Goal: Information Seeking & Learning: Find specific fact

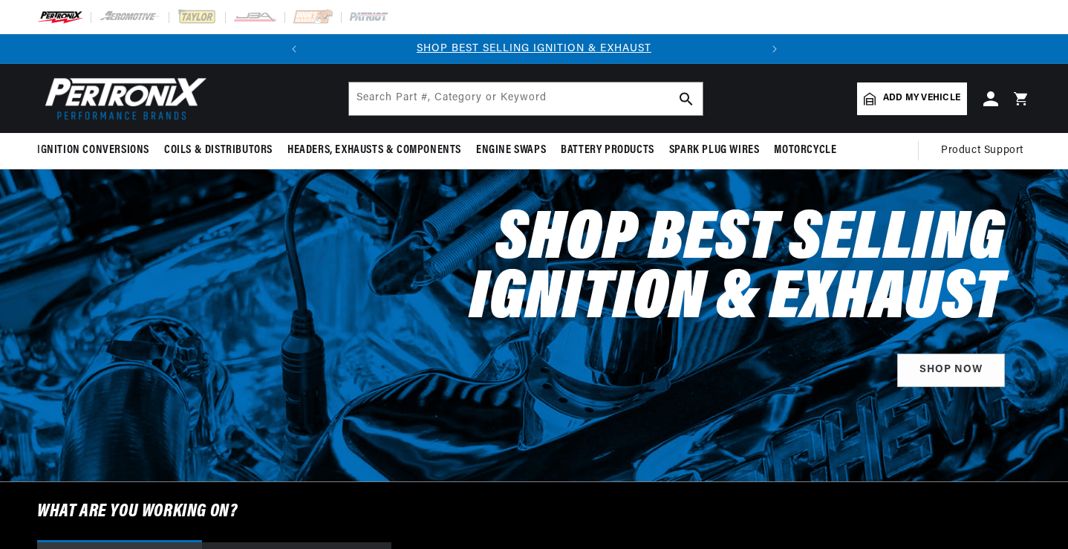
click at [915, 98] on span "Add my vehicle" at bounding box center [921, 98] width 77 height 14
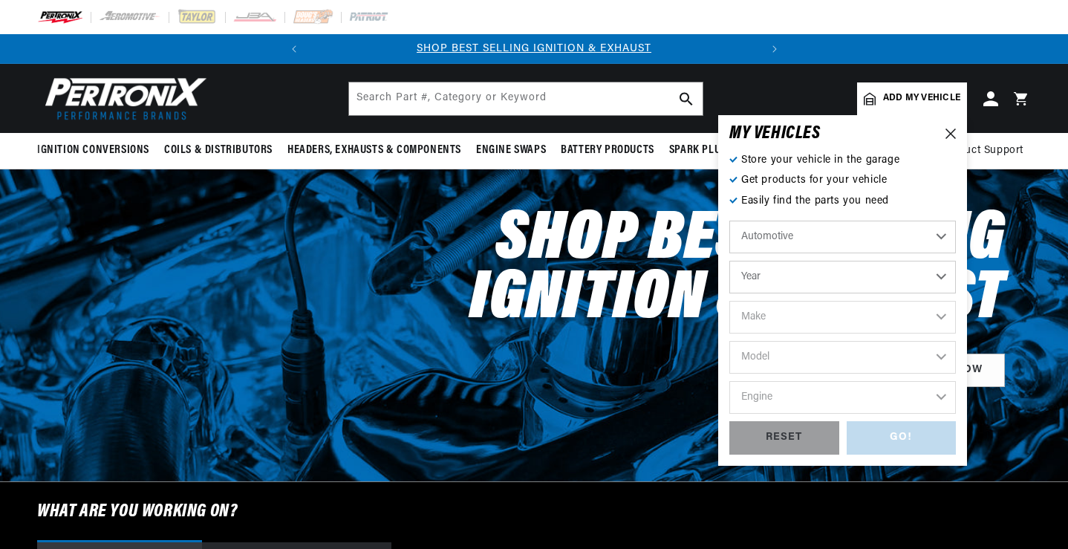
click at [827, 235] on select "Automotive Agricultural Industrial Marine Motorcycle" at bounding box center [842, 237] width 227 height 33
click at [729, 221] on select "Automotive Agricultural Industrial Marine Motorcycle" at bounding box center [842, 237] width 227 height 33
click at [768, 274] on select "Year [DATE] 2023 2022 2021 2020 2019 2018 2017 2016 2015 2014 2013 2012 2011 20…" at bounding box center [842, 277] width 227 height 33
select select "1952"
click at [729, 261] on select "Year [DATE] 2023 2022 2021 2020 2019 2018 2017 2016 2015 2014 2013 2012 2011 20…" at bounding box center [842, 277] width 227 height 33
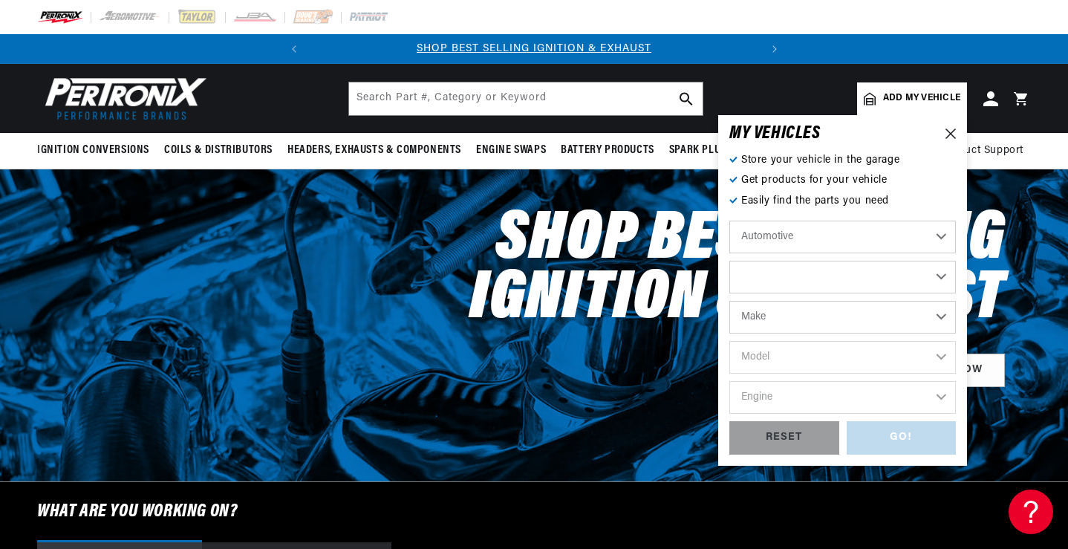
select select "1952"
click at [798, 318] on select "Make Aston [PERSON_NAME][GEOGRAPHIC_DATA] Buick Cadillac Chevrolet Chrysler Cit…" at bounding box center [842, 317] width 227 height 33
select select "[PERSON_NAME]"
click at [729, 301] on select "Make Aston [PERSON_NAME][GEOGRAPHIC_DATA] Buick Cadillac Chevrolet Chrysler Cit…" at bounding box center [842, 317] width 227 height 33
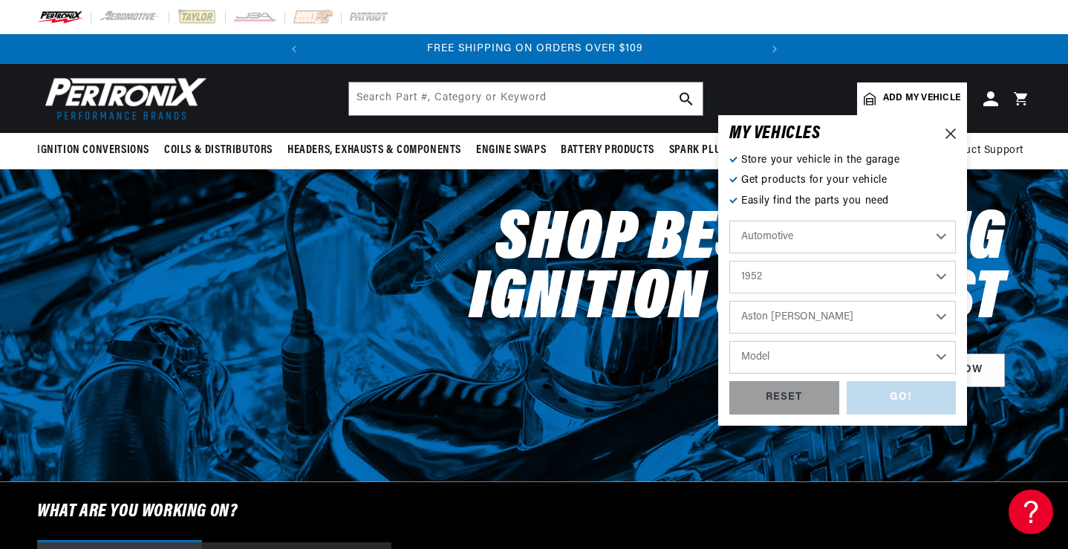
click at [809, 316] on select "Aston [PERSON_NAME][GEOGRAPHIC_DATA] Buick Cadillac Chevrolet Chrysler Citroen …" at bounding box center [842, 317] width 227 height 33
click at [523, 122] on header "BETTER SEARCH RESULTS Add your vehicle's year, make, and model to find parts be…" at bounding box center [534, 98] width 1068 height 69
select select "Rolls-Royce"
click at [949, 131] on icon at bounding box center [951, 134] width 10 height 10
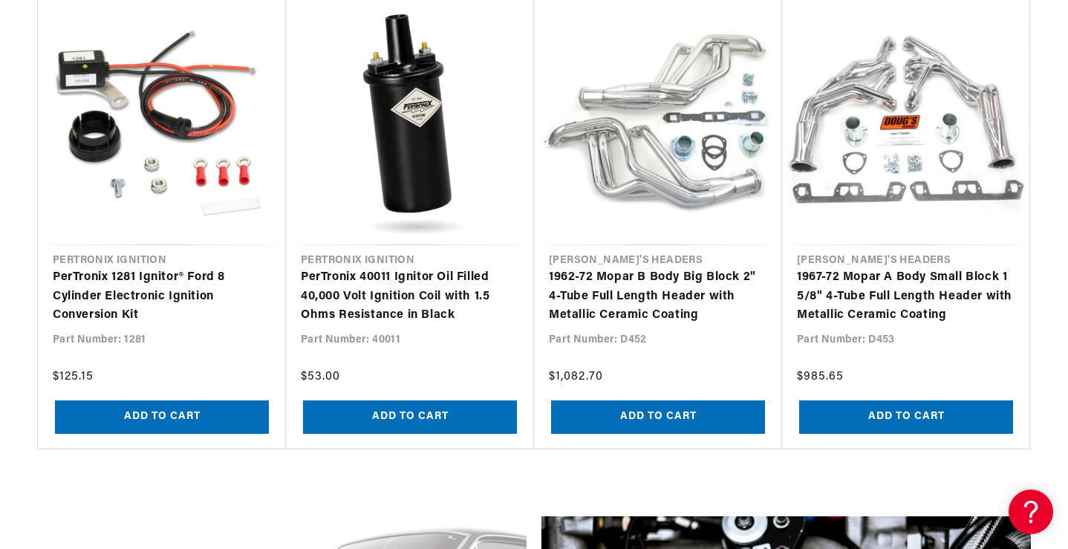
scroll to position [1441, 0]
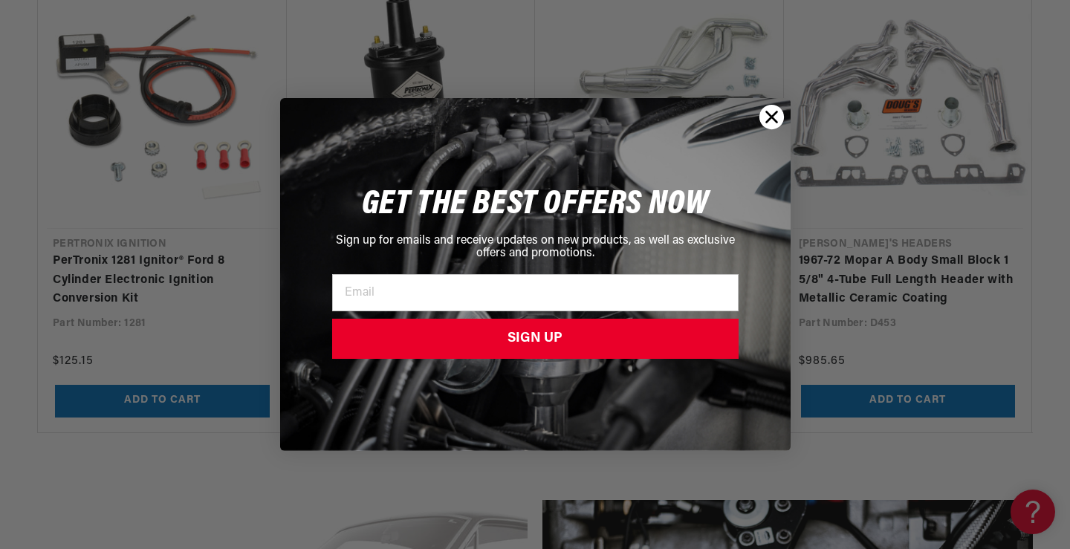
drag, startPoint x: 1069, startPoint y: 121, endPoint x: 1069, endPoint y: 113, distance: 8.2
click at [766, 114] on circle "Close dialog" at bounding box center [770, 117] width 25 height 25
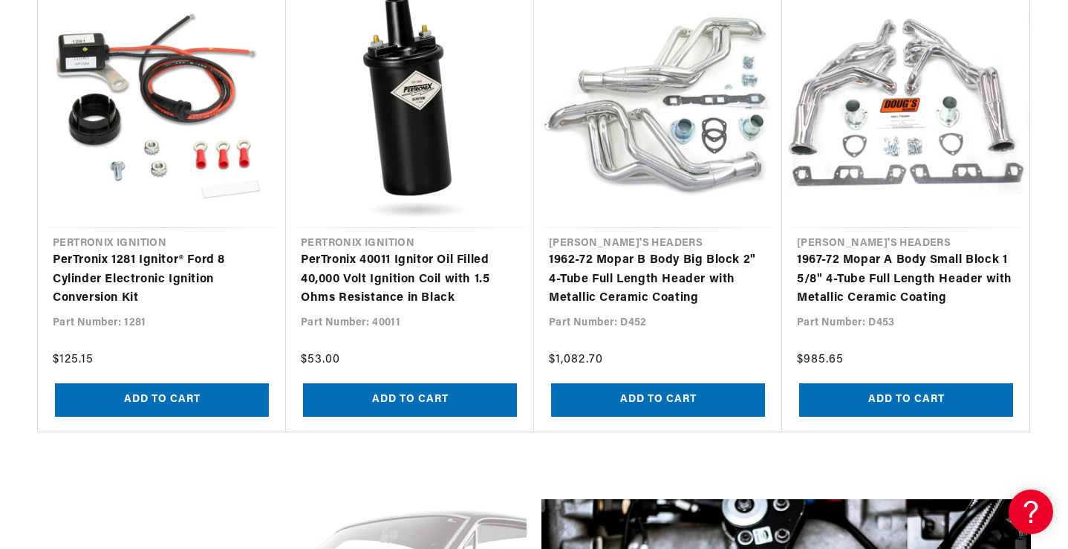
click at [1067, 16] on slider-component "PerTronix 1281 Ignitor® Ford 8 Cylinder Electronic Ignition Conversion Kit Vend…" at bounding box center [534, 205] width 1068 height 453
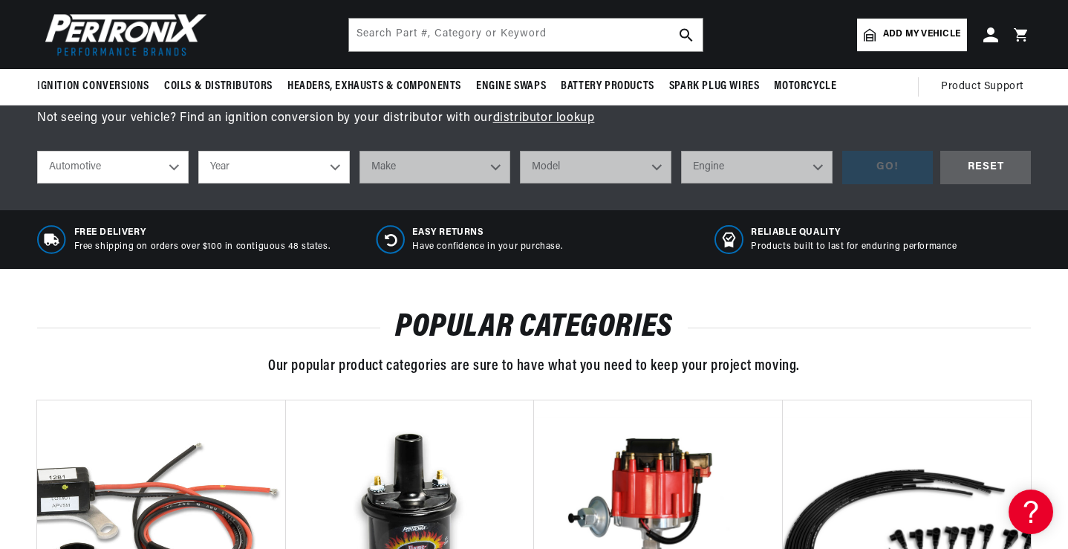
scroll to position [0, 450]
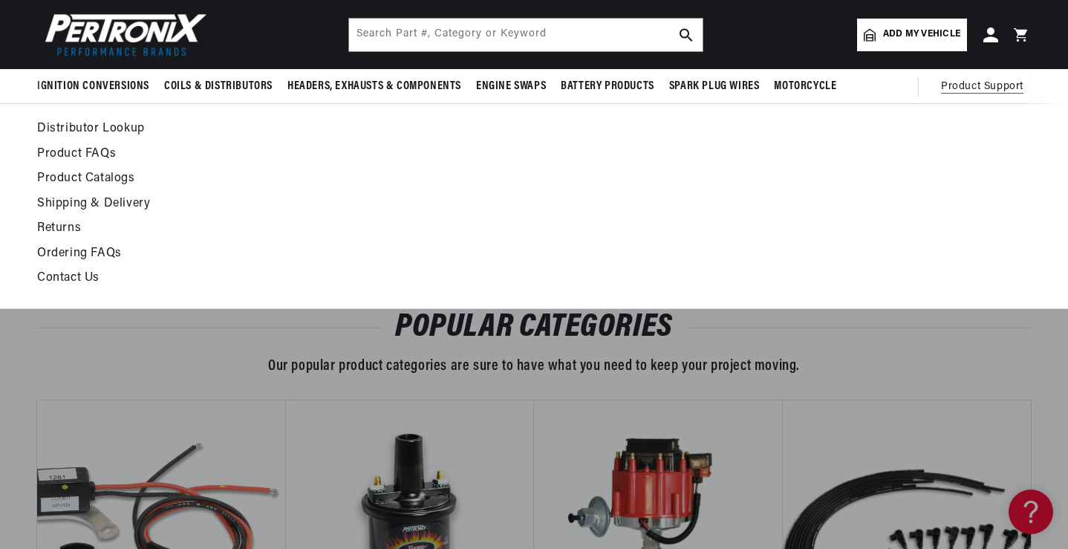
click at [965, 91] on span "Product Support" at bounding box center [982, 87] width 82 height 16
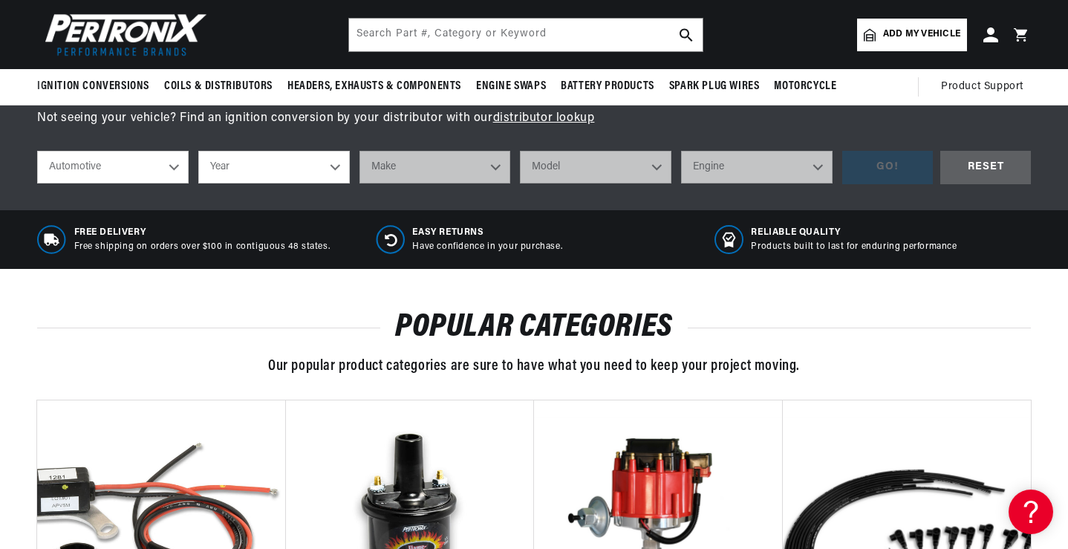
scroll to position [0, 0]
click at [520, 116] on link "distributor lookup" at bounding box center [544, 118] width 102 height 12
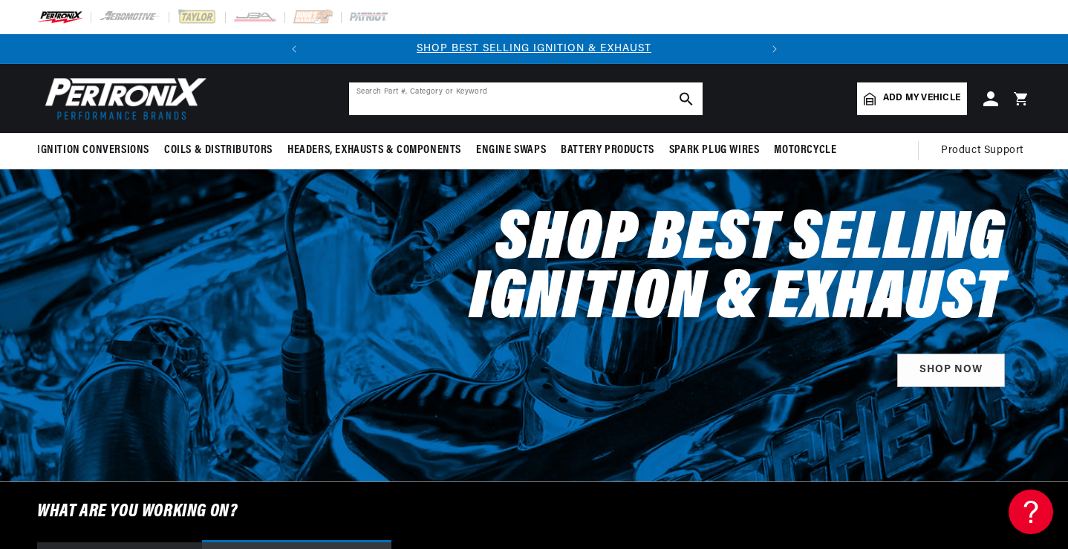
click at [433, 101] on input "text" at bounding box center [526, 98] width 354 height 33
type input "2g017235"
click at [684, 96] on icon "search button" at bounding box center [686, 98] width 13 height 13
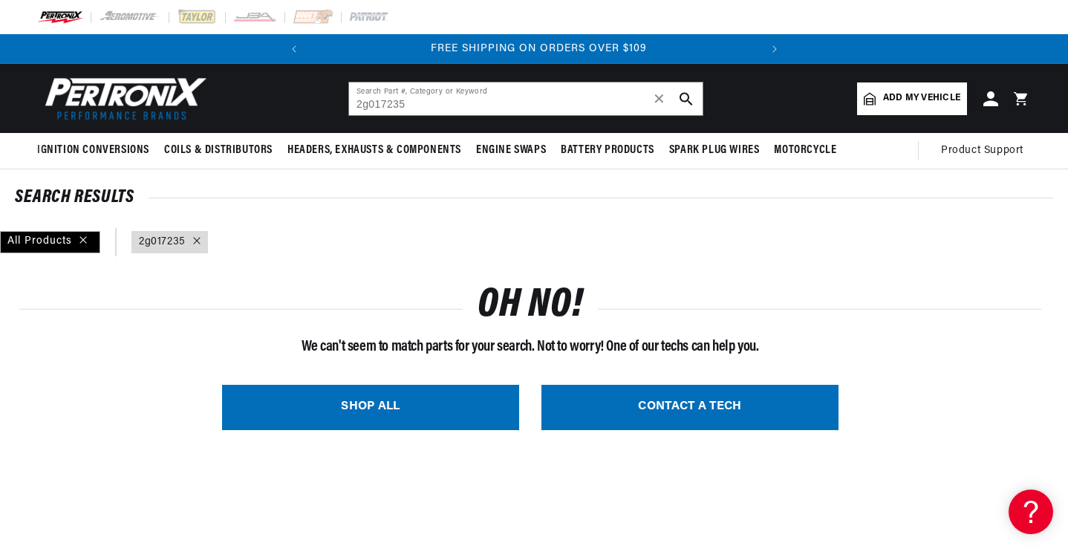
scroll to position [0, 450]
drag, startPoint x: 415, startPoint y: 103, endPoint x: 344, endPoint y: 102, distance: 71.3
click at [344, 102] on header "BETTER SEARCH RESULTS Add your vehicle's year, make, and model to find parts be…" at bounding box center [534, 98] width 1068 height 69
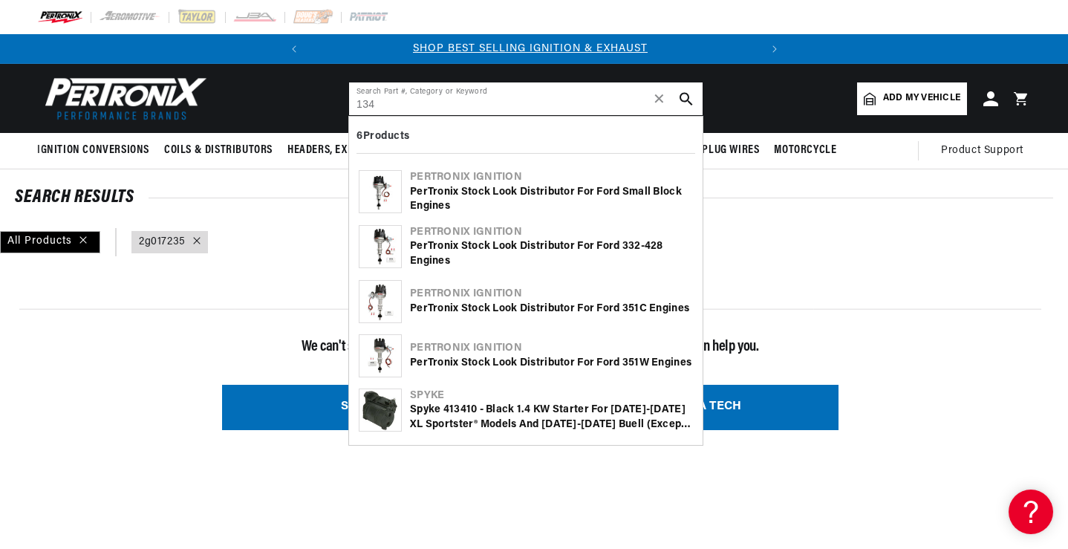
scroll to position [0, 0]
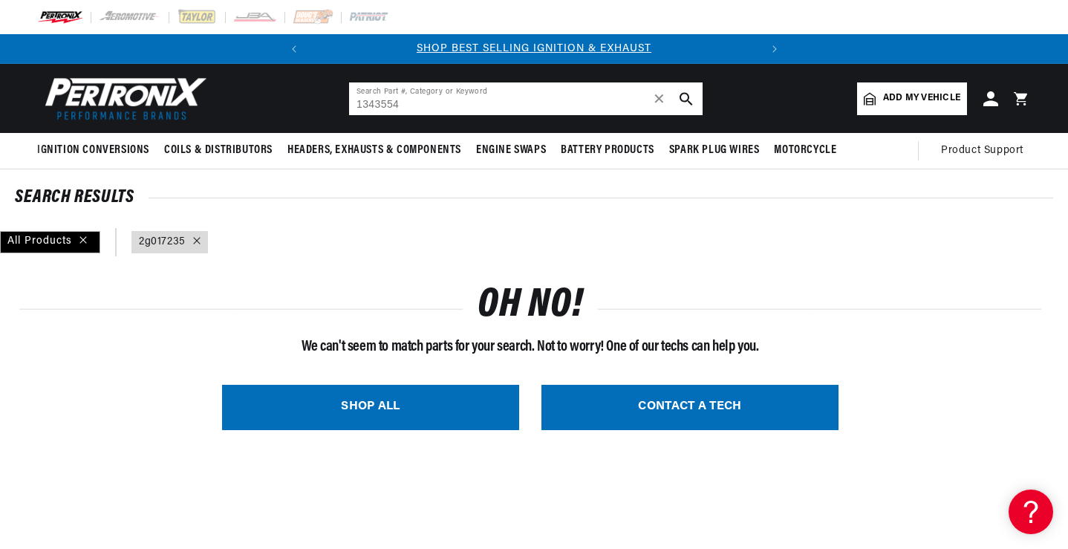
type input "1343554"
click at [684, 98] on icon "search button" at bounding box center [686, 98] width 13 height 13
click at [694, 405] on link "CONTACT A TECH" at bounding box center [689, 407] width 297 height 45
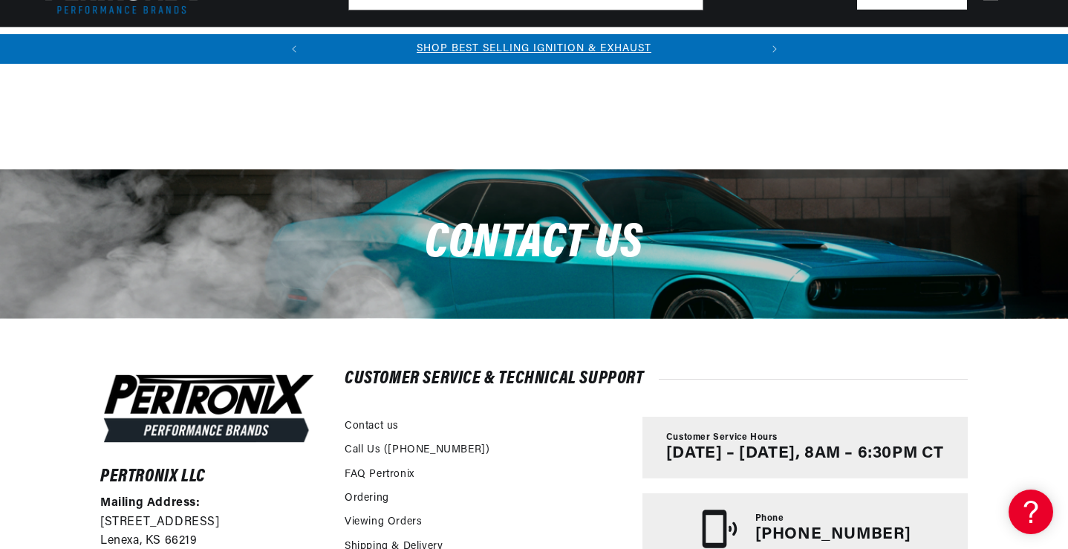
scroll to position [481, 0]
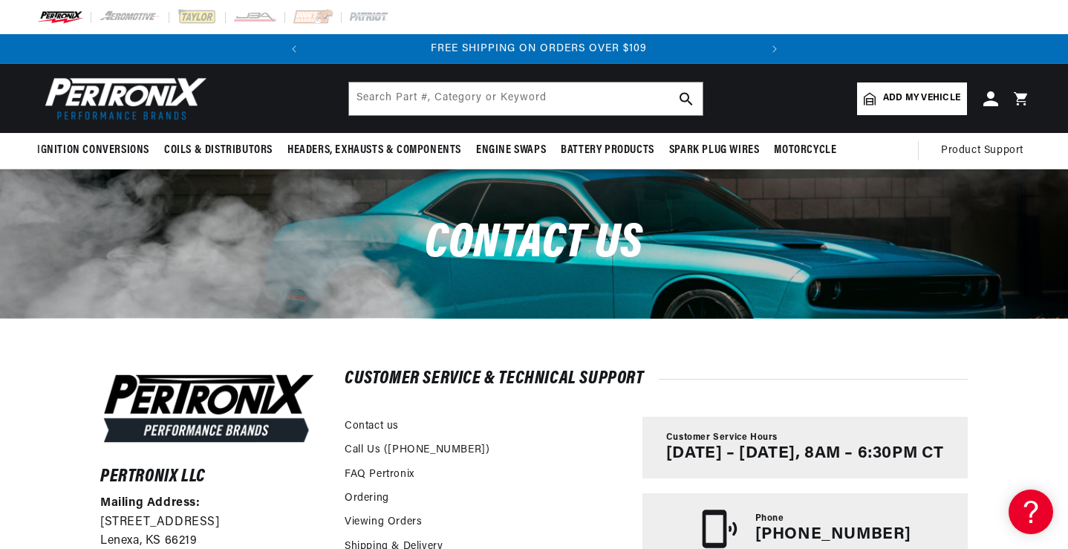
scroll to position [0, 450]
click at [503, 95] on input "text" at bounding box center [526, 98] width 354 height 33
type input "14t-4011"
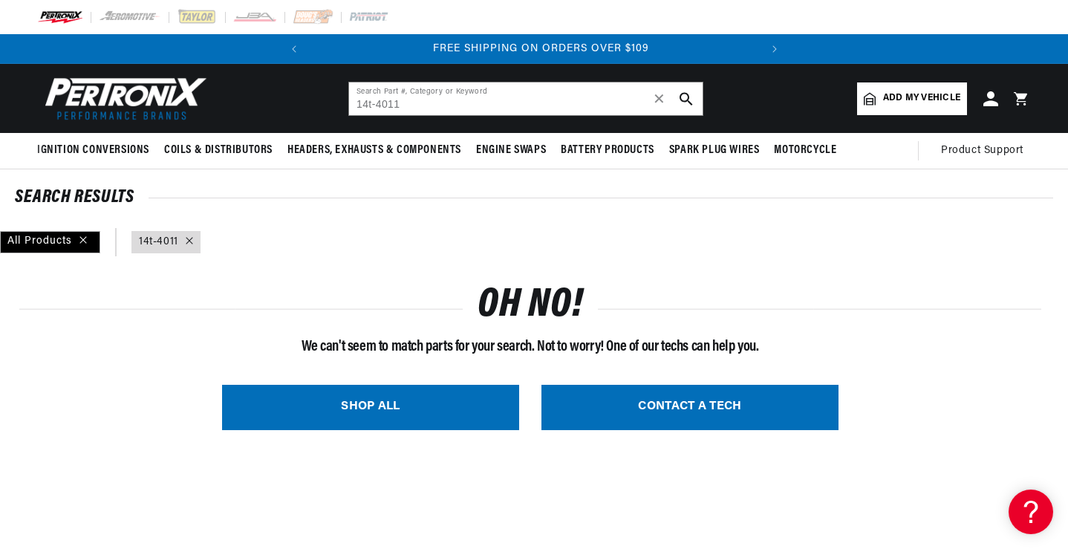
scroll to position [0, 450]
click at [367, 103] on input "14t-4011" at bounding box center [526, 98] width 354 height 33
click at [685, 97] on icon "search button" at bounding box center [686, 98] width 13 height 13
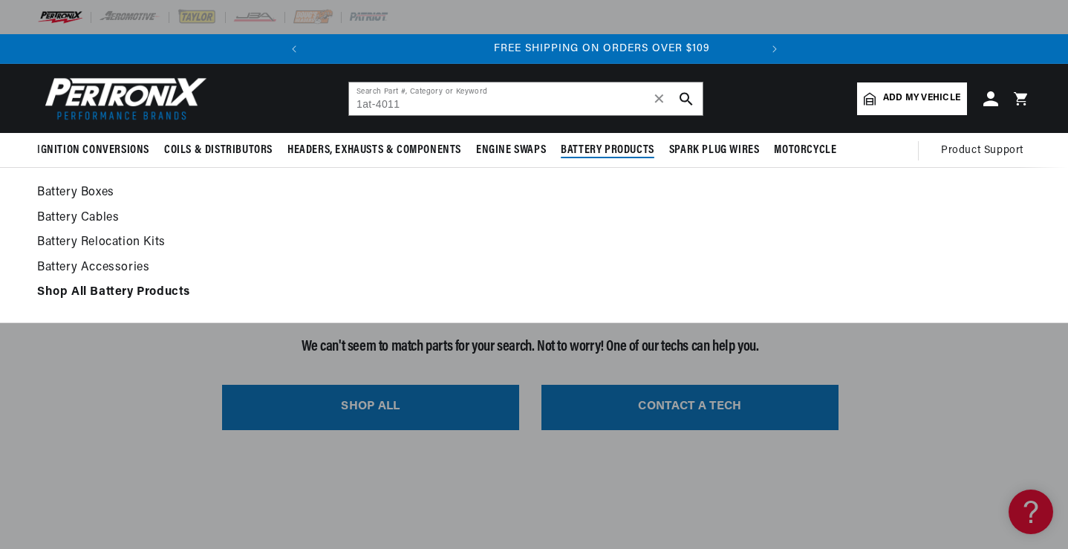
scroll to position [0, 450]
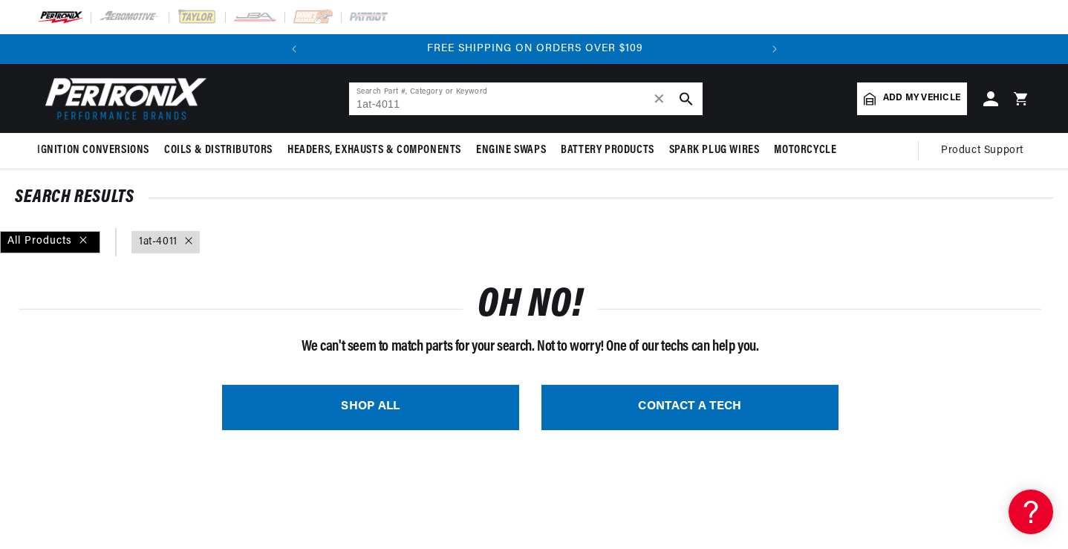
drag, startPoint x: 409, startPoint y: 104, endPoint x: 345, endPoint y: 105, distance: 63.9
click at [345, 105] on header "BETTER SEARCH RESULTS Add your vehicle's year, make, and model to find parts be…" at bounding box center [534, 98] width 1068 height 69
click at [683, 96] on icon "search button" at bounding box center [686, 98] width 13 height 13
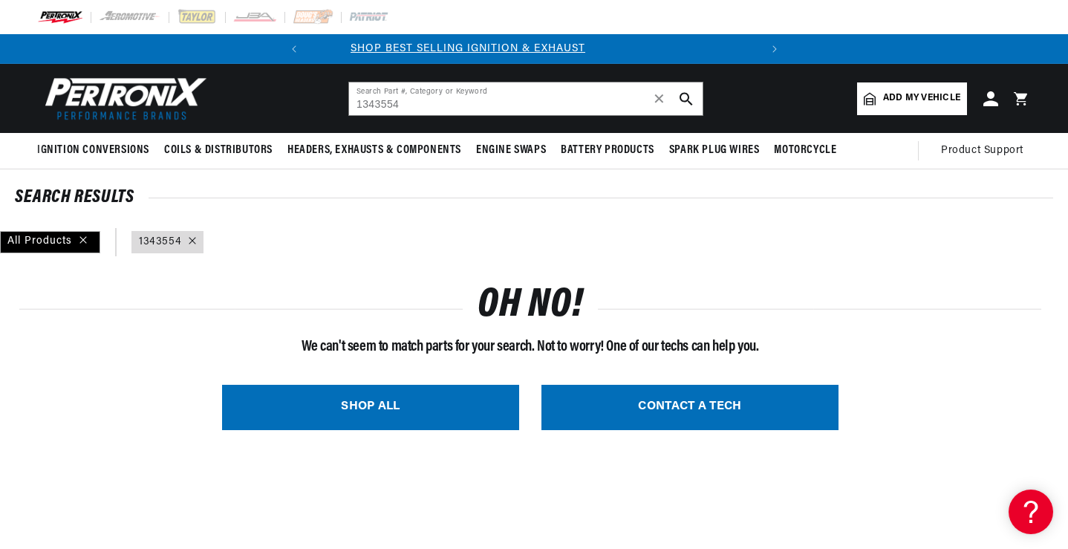
scroll to position [0, 0]
drag, startPoint x: 416, startPoint y: 102, endPoint x: 342, endPoint y: 103, distance: 74.3
click at [342, 103] on header "BETTER SEARCH RESULTS Add your vehicle's year, make, and model to find parts be…" at bounding box center [534, 98] width 1068 height 69
type input "2g017235"
click at [685, 97] on icon "search button" at bounding box center [686, 98] width 13 height 13
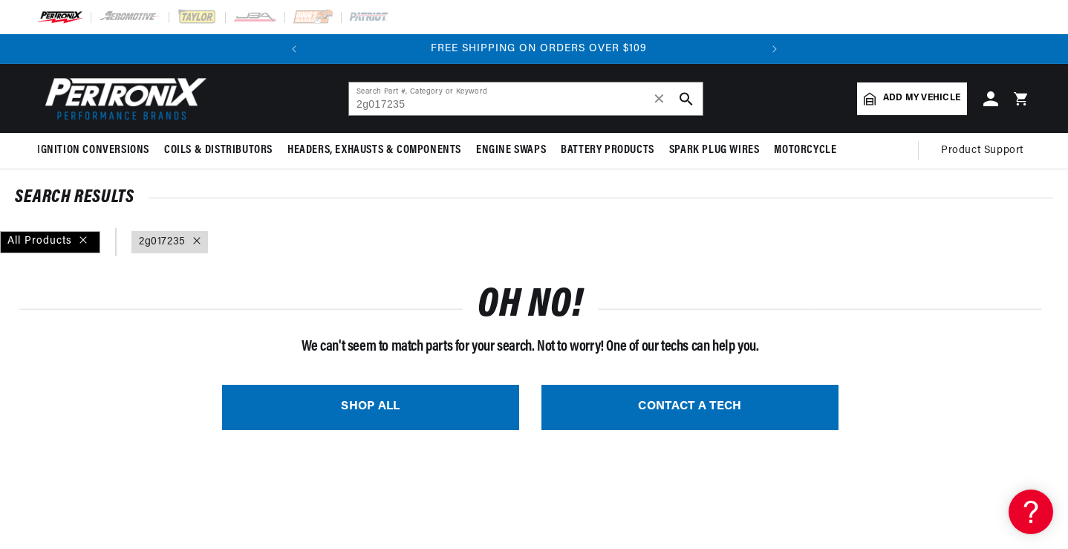
scroll to position [0, 450]
click at [684, 97] on icon "search button" at bounding box center [686, 98] width 13 height 13
